Goal: Check status: Check status

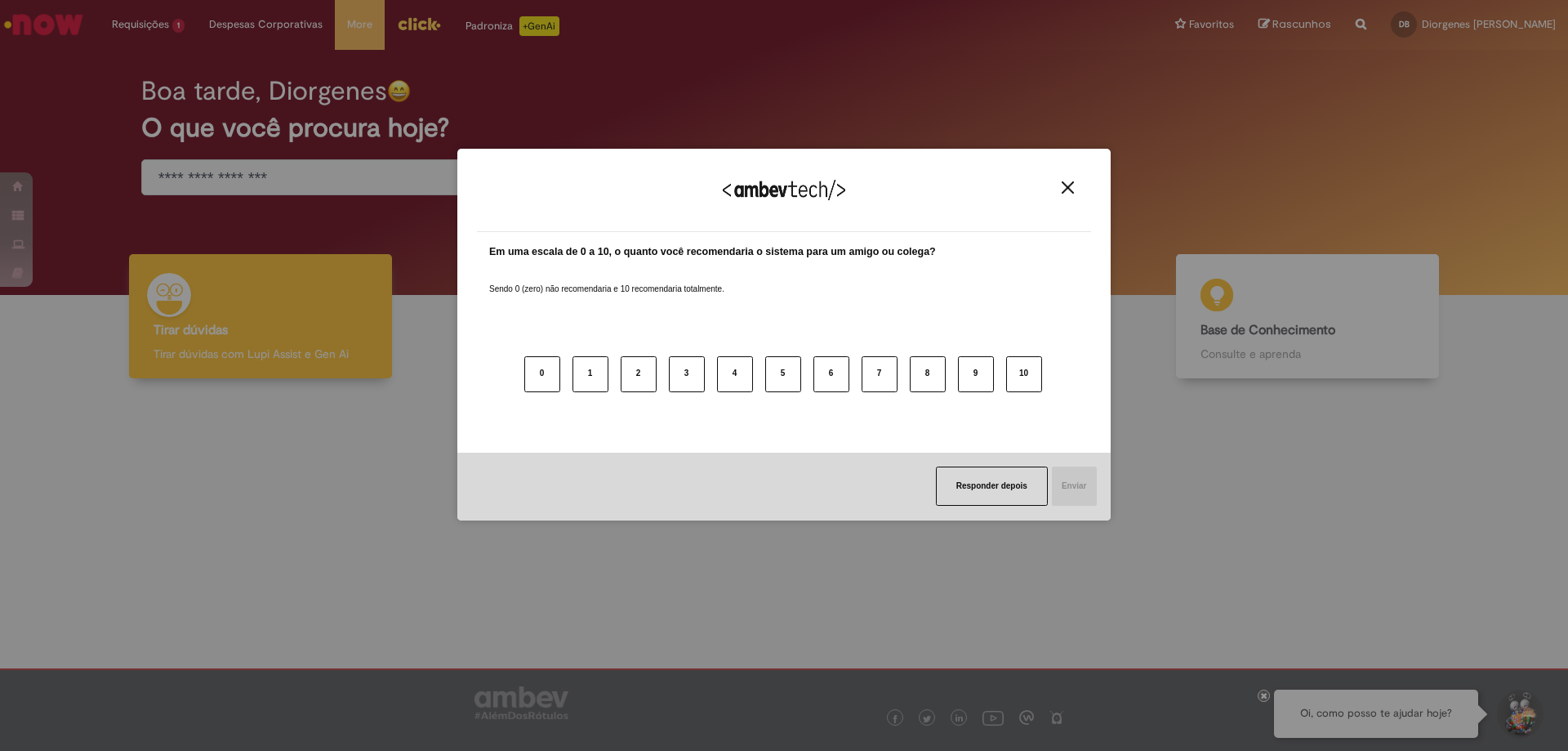
click at [127, 27] on div "Agradecemos seu feedback! Em uma escala de 0 a 10, o quanto você recomendaria o…" at bounding box center [784, 376] width 1568 height 751
click at [1077, 195] on div "Agradecemos seu feedback!" at bounding box center [784, 201] width 614 height 64
click at [1072, 192] on img "Close" at bounding box center [1067, 187] width 12 height 12
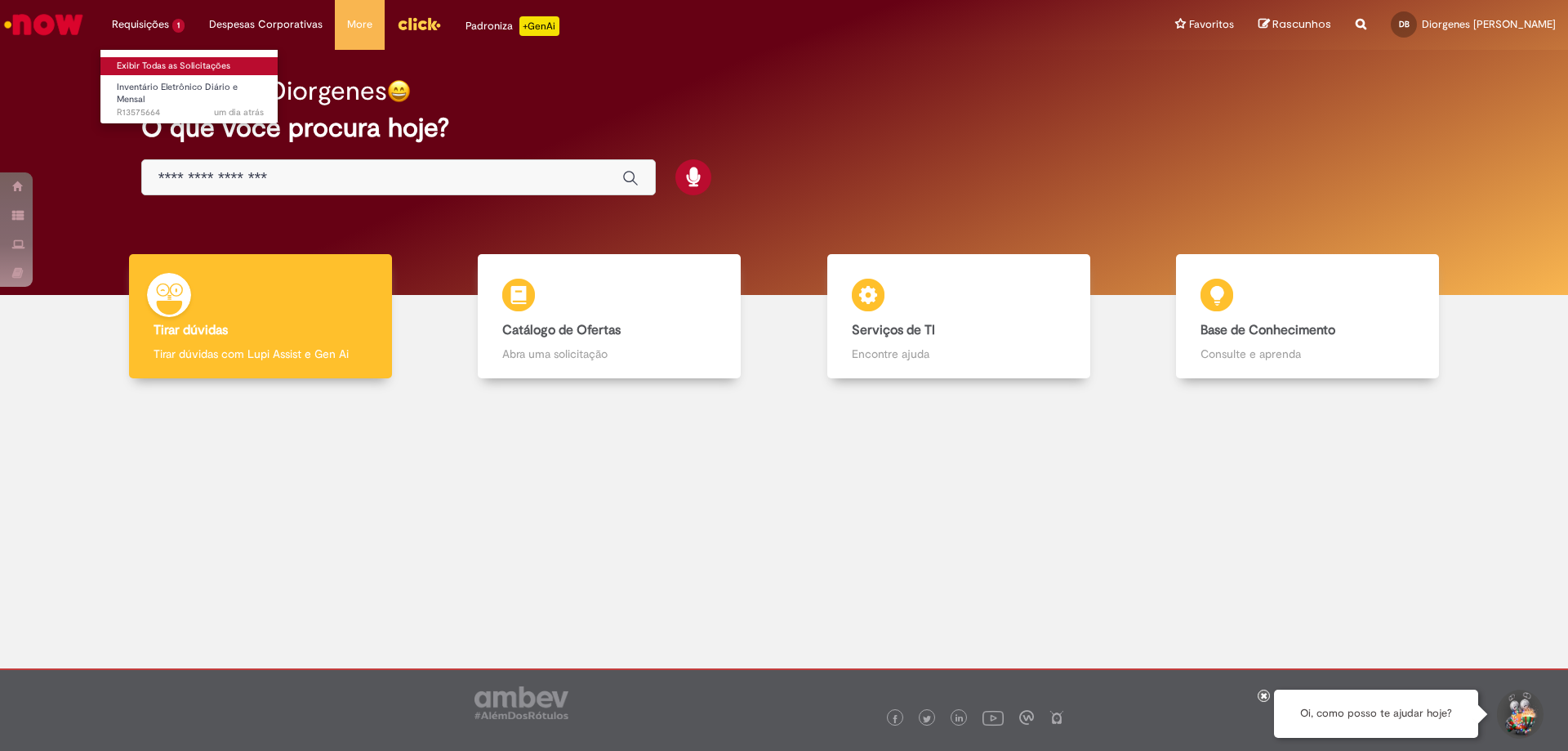
click at [157, 61] on link "Exibir Todas as Solicitações" at bounding box center [190, 66] width 179 height 18
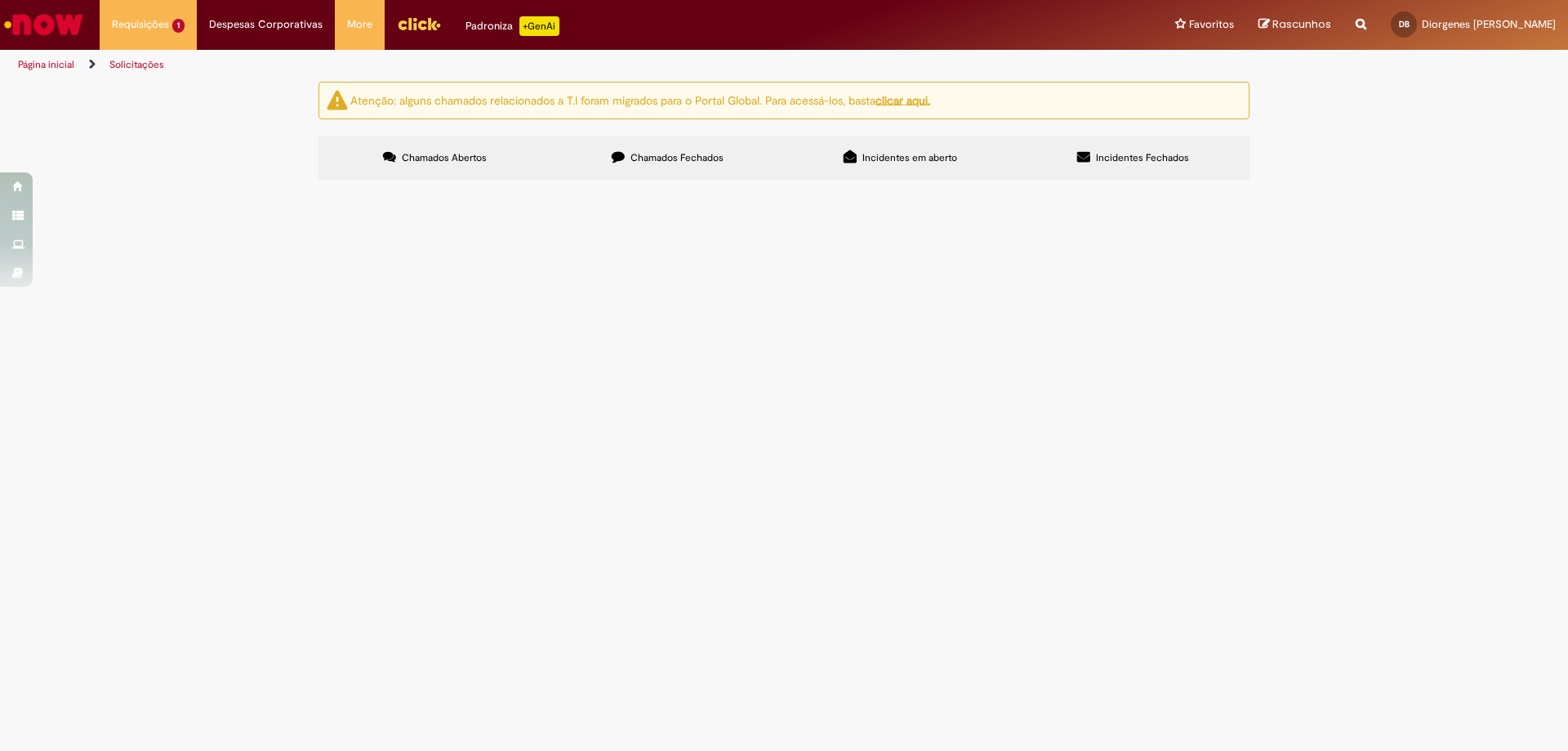
click at [0, 0] on span "Bom dia. Solicito acesso ao inventário eletrônico para atividades de controle." at bounding box center [0, 0] width 0 height 0
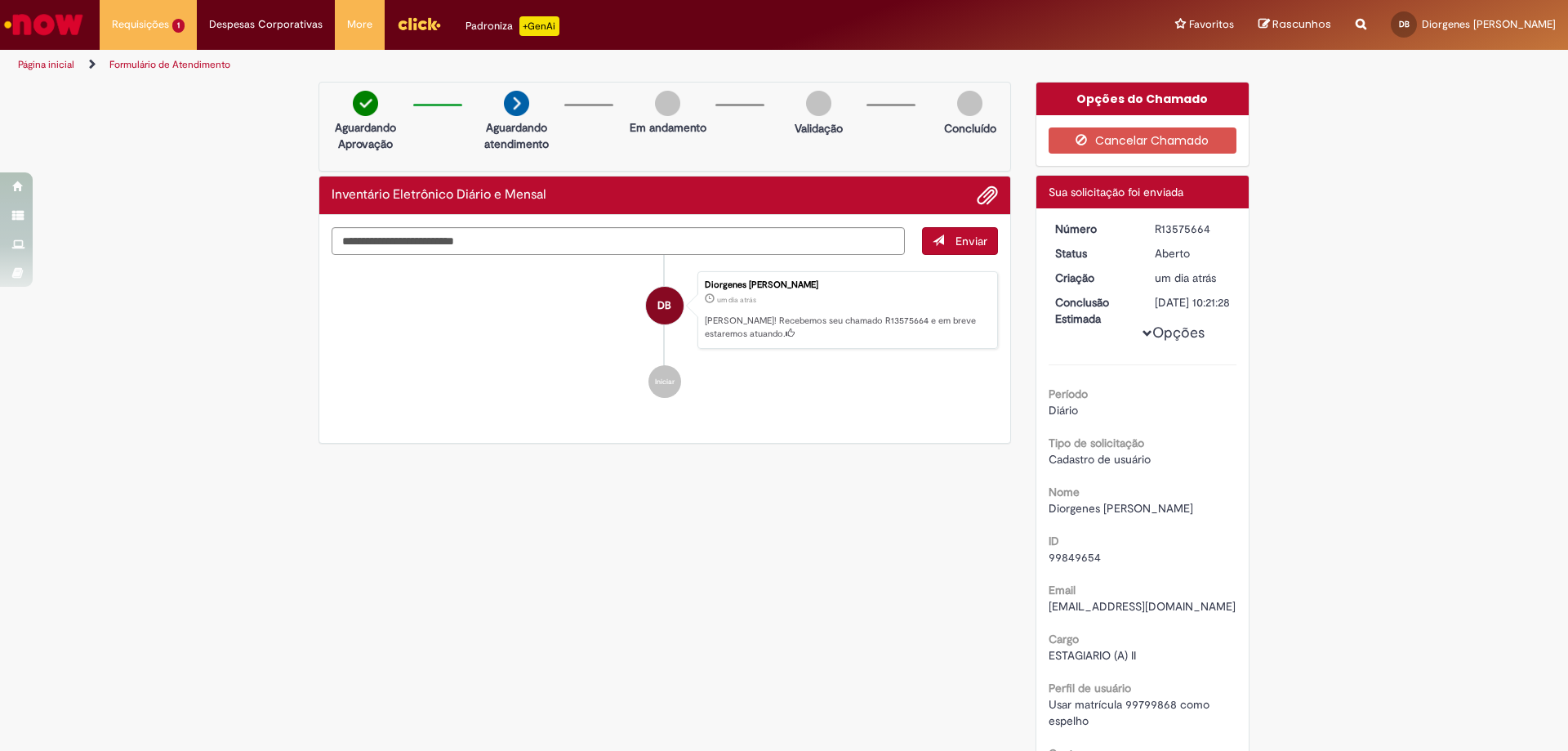
click at [860, 323] on p "[PERSON_NAME]! Recebemos seu chamado R13575664 e em breve estaremos atuando." at bounding box center [847, 328] width 284 height 26
click at [820, 453] on div "Verificar Código de Barras Aguardando Aprovação Aguardando atendimento Em andam…" at bounding box center [784, 562] width 956 height 963
click at [793, 458] on div "Verificar Código de Barras Aguardando Aprovação Aguardando atendimento Em andam…" at bounding box center [784, 562] width 956 height 963
